Goal: Transaction & Acquisition: Obtain resource

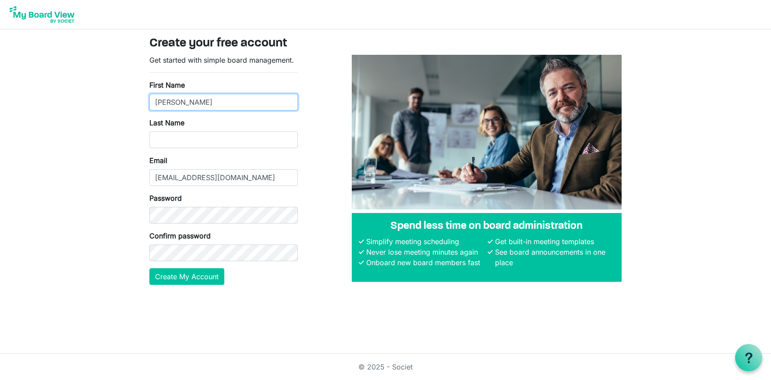
type input "Colleen"
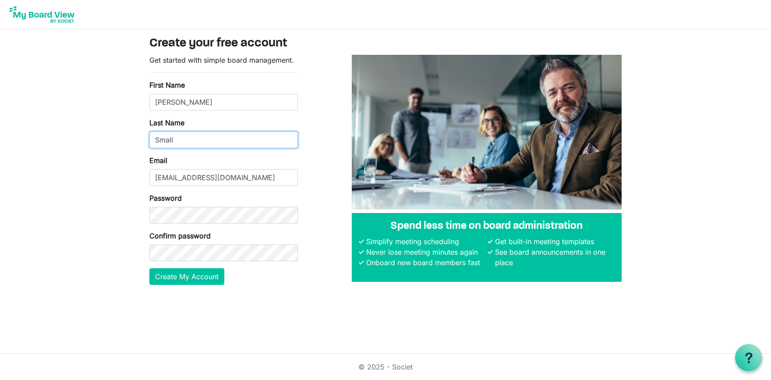
type input "Small"
click at [202, 276] on button "Create My Account" at bounding box center [186, 276] width 75 height 17
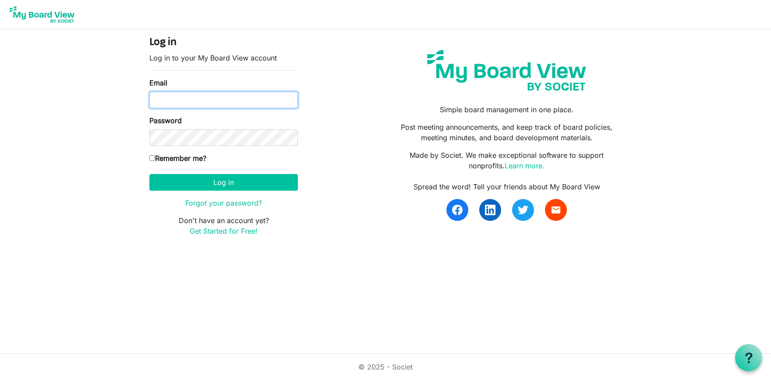
type input "[EMAIL_ADDRESS][DOMAIN_NAME]"
drag, startPoint x: 152, startPoint y: 159, endPoint x: 157, endPoint y: 161, distance: 5.3
click at [152, 159] on input "Remember me?" at bounding box center [152, 158] width 6 height 6
checkbox input "true"
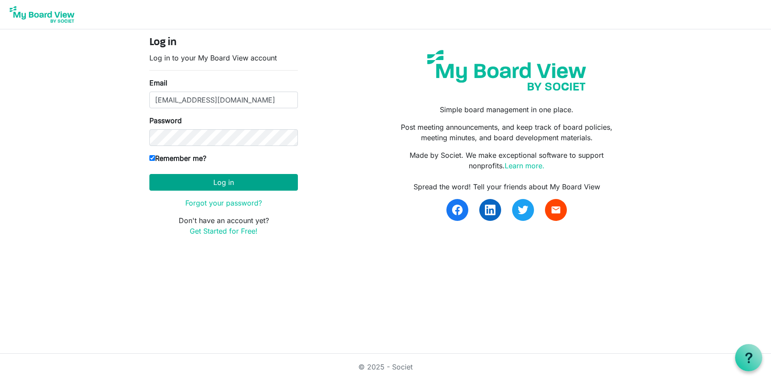
click at [224, 182] on button "Log in" at bounding box center [223, 182] width 149 height 17
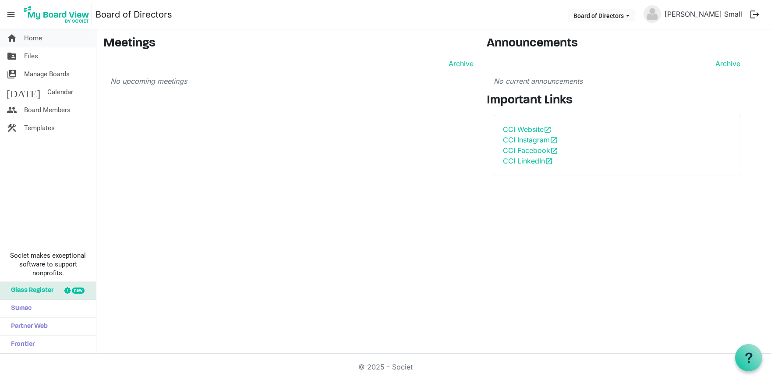
click at [40, 38] on span "Home" at bounding box center [33, 38] width 18 height 18
click at [47, 129] on span "Templates" at bounding box center [39, 128] width 31 height 18
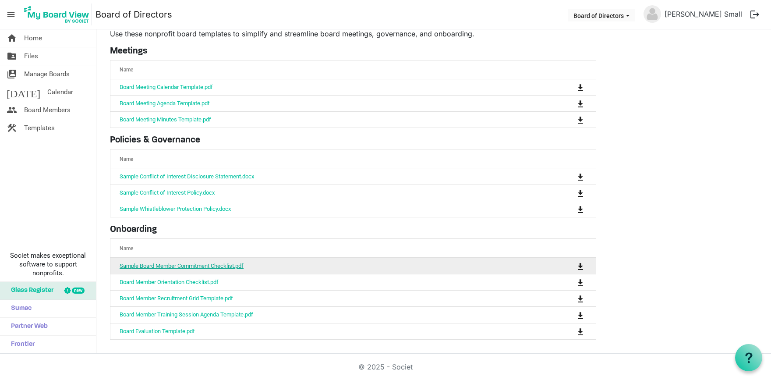
click at [193, 266] on link "Sample Board Member Commitment Checklist.pdf" at bounding box center [182, 265] width 124 height 7
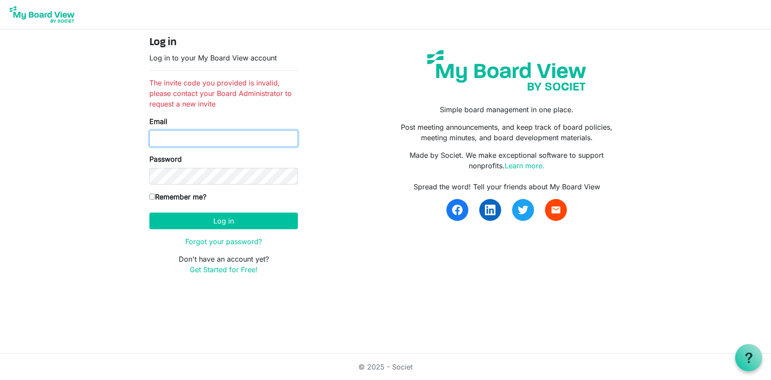
type input "[EMAIL_ADDRESS][DOMAIN_NAME]"
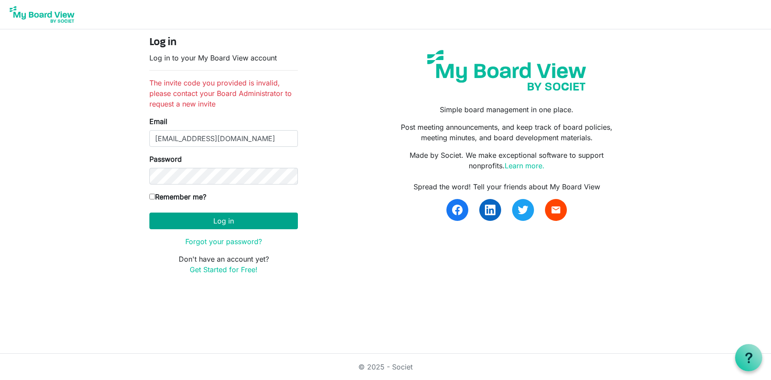
click at [224, 223] on button "Log in" at bounding box center [223, 220] width 149 height 17
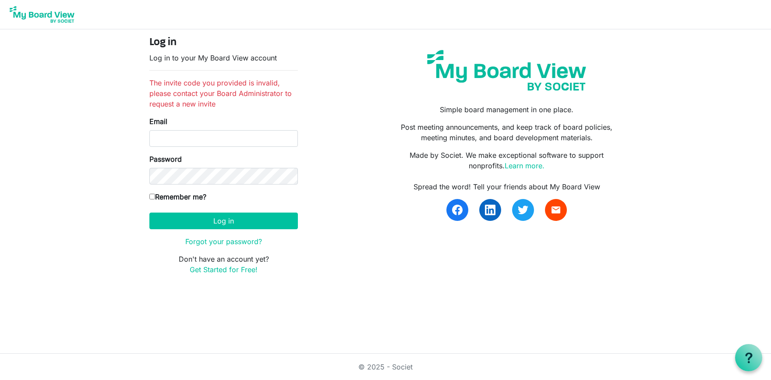
click at [35, 18] on img at bounding box center [42, 15] width 70 height 22
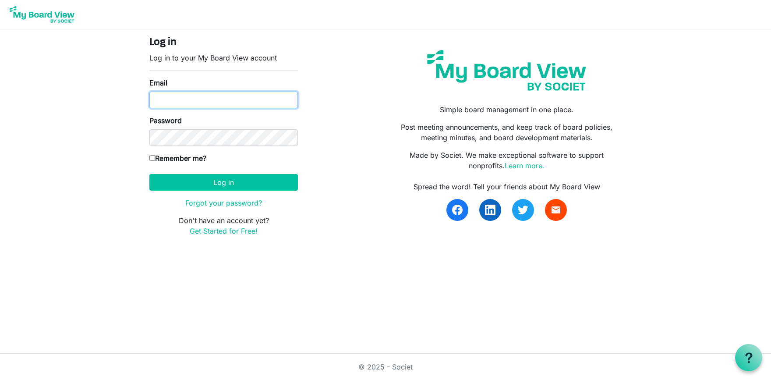
type input "[EMAIL_ADDRESS][DOMAIN_NAME]"
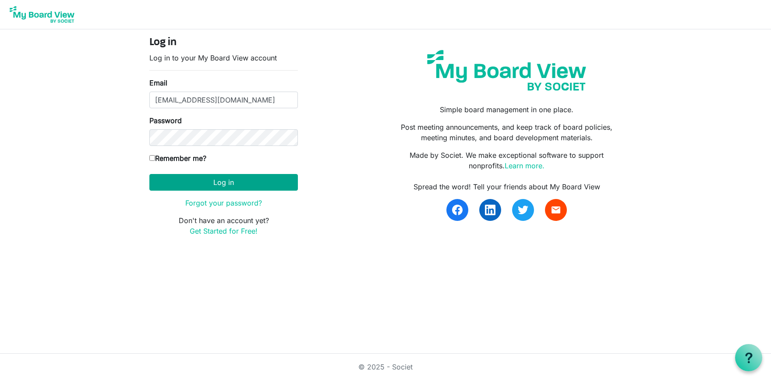
click at [221, 181] on button "Log in" at bounding box center [223, 182] width 149 height 17
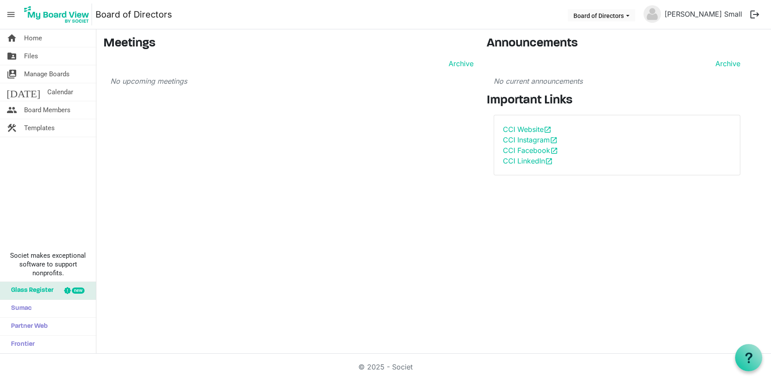
click at [755, 14] on button "logout" at bounding box center [755, 14] width 18 height 18
